Goal: Navigation & Orientation: Find specific page/section

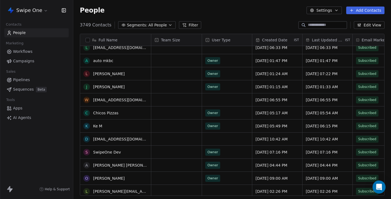
scroll to position [214, 0]
click at [114, 73] on link "[PERSON_NAME]" at bounding box center [109, 73] width 32 height 4
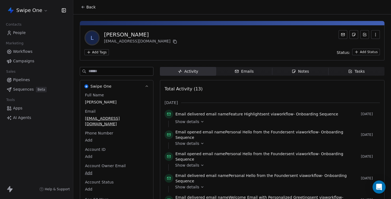
click at [87, 7] on span "Back" at bounding box center [90, 6] width 9 height 5
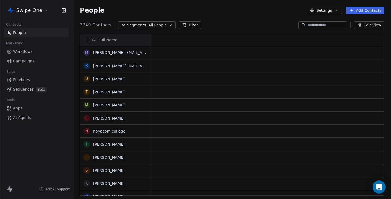
scroll to position [214, 0]
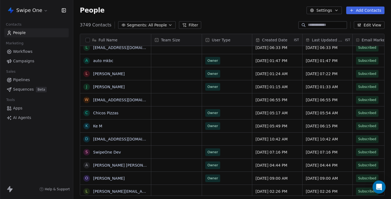
click at [28, 54] on link "Workflows" at bounding box center [36, 51] width 64 height 9
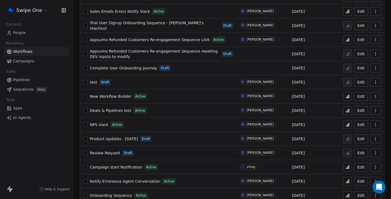
scroll to position [64, 0]
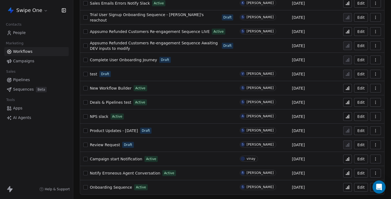
click at [350, 187] on icon at bounding box center [348, 187] width 4 height 4
